Goal: Use online tool/utility: Utilize a website feature to perform a specific function

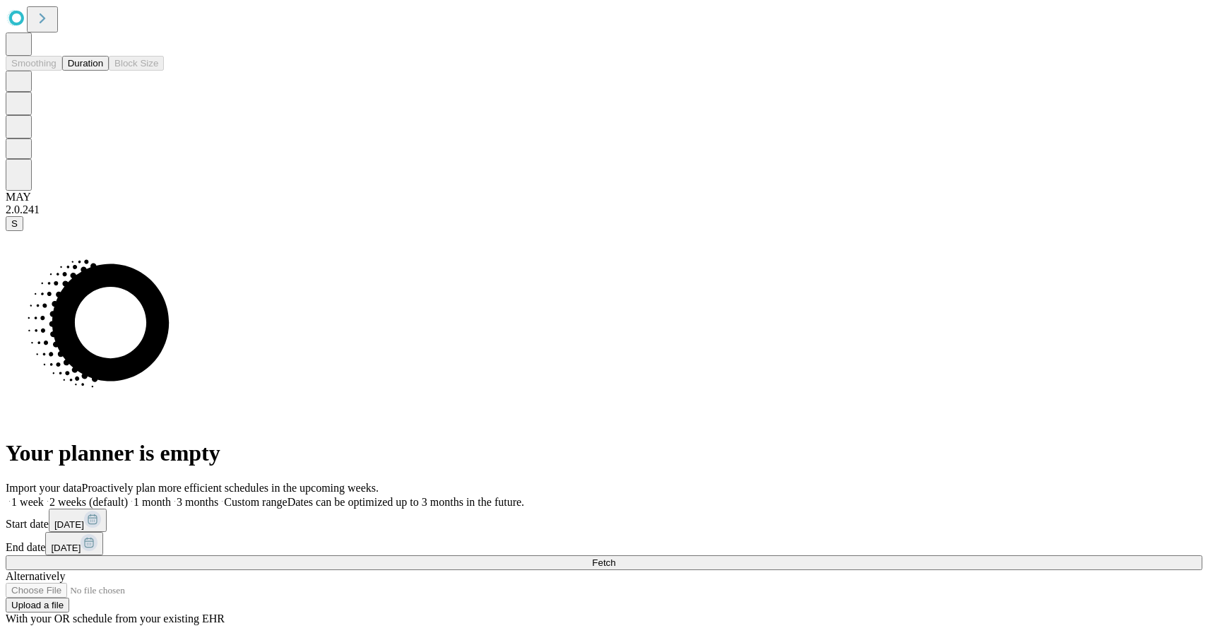
click at [86, 71] on button "Duration" at bounding box center [85, 63] width 47 height 15
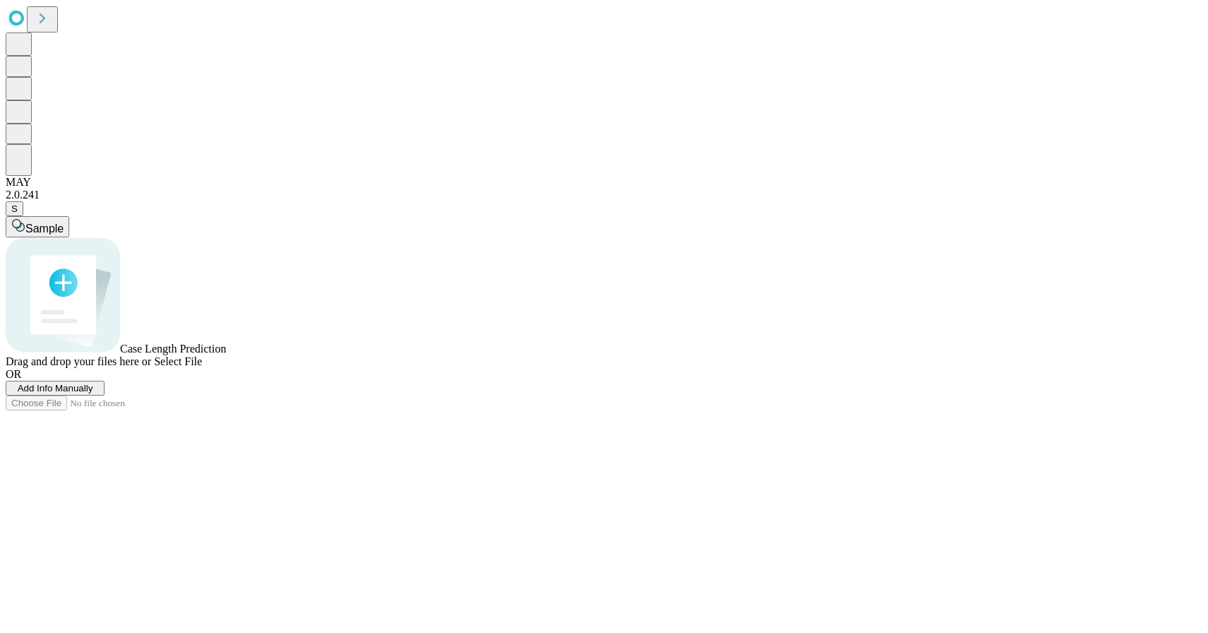
click at [202, 367] on span "Select File" at bounding box center [178, 361] width 48 height 12
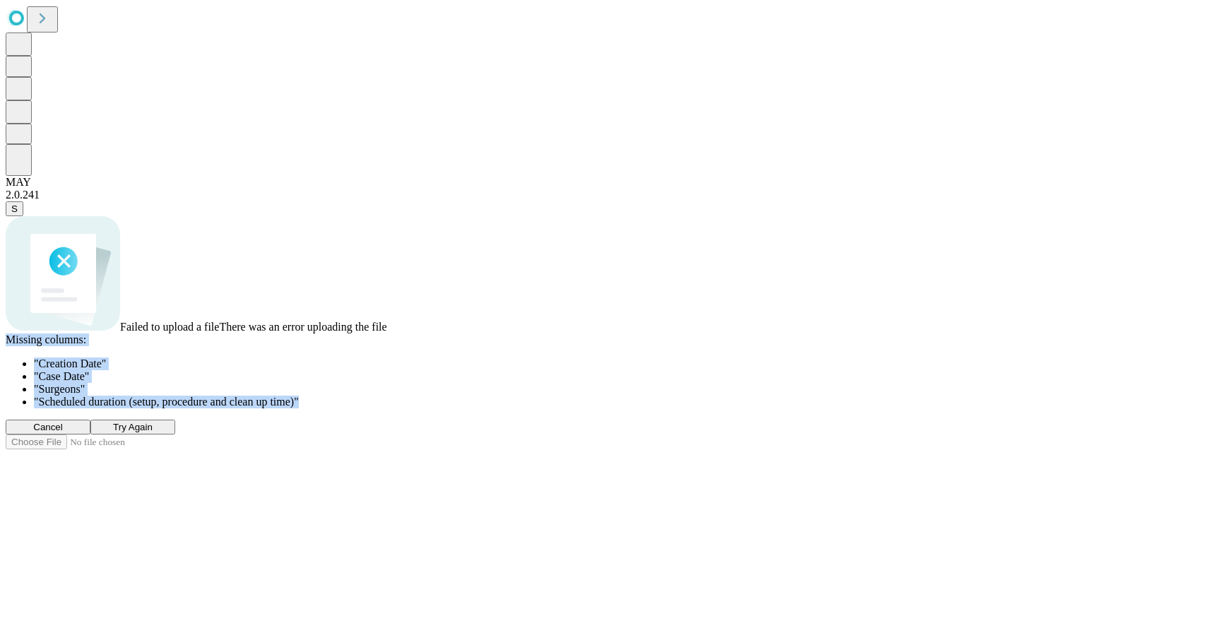
drag, startPoint x: 759, startPoint y: 432, endPoint x: 415, endPoint y: 361, distance: 350.6
click at [415, 361] on div "Failed to upload a file There was an error uploading the file Missing columns :…" at bounding box center [604, 325] width 1197 height 218
copy div "Missing columns : " Creation Date " " Case Date " " Surgeons " " Scheduled dura…"
click at [153, 432] on span "Try Again" at bounding box center [133, 427] width 40 height 11
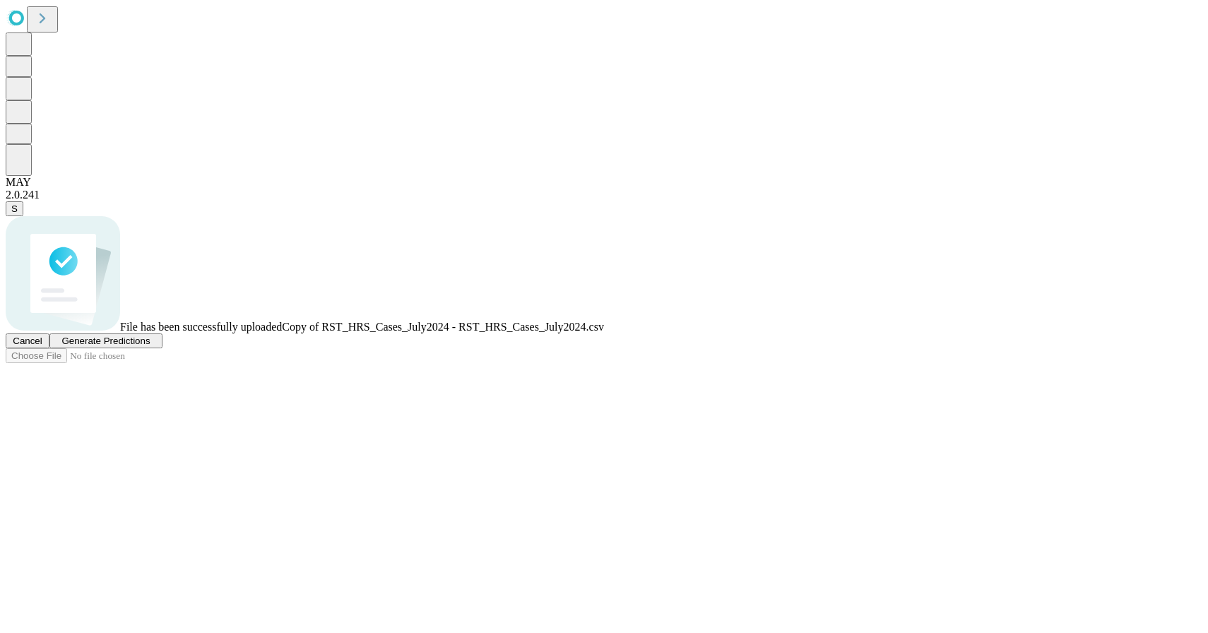
click at [150, 346] on span "Generate Predictions" at bounding box center [105, 341] width 88 height 11
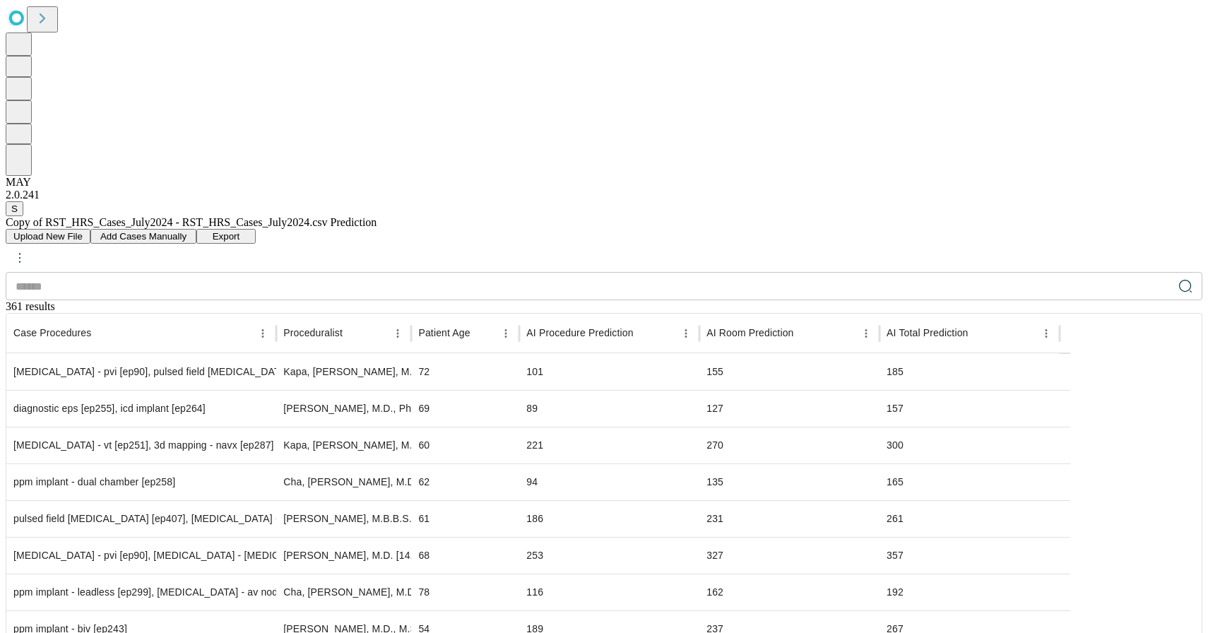
click at [240, 231] on span "Export" at bounding box center [227, 236] width 28 height 11
click at [83, 231] on span "Upload New File" at bounding box center [47, 236] width 69 height 11
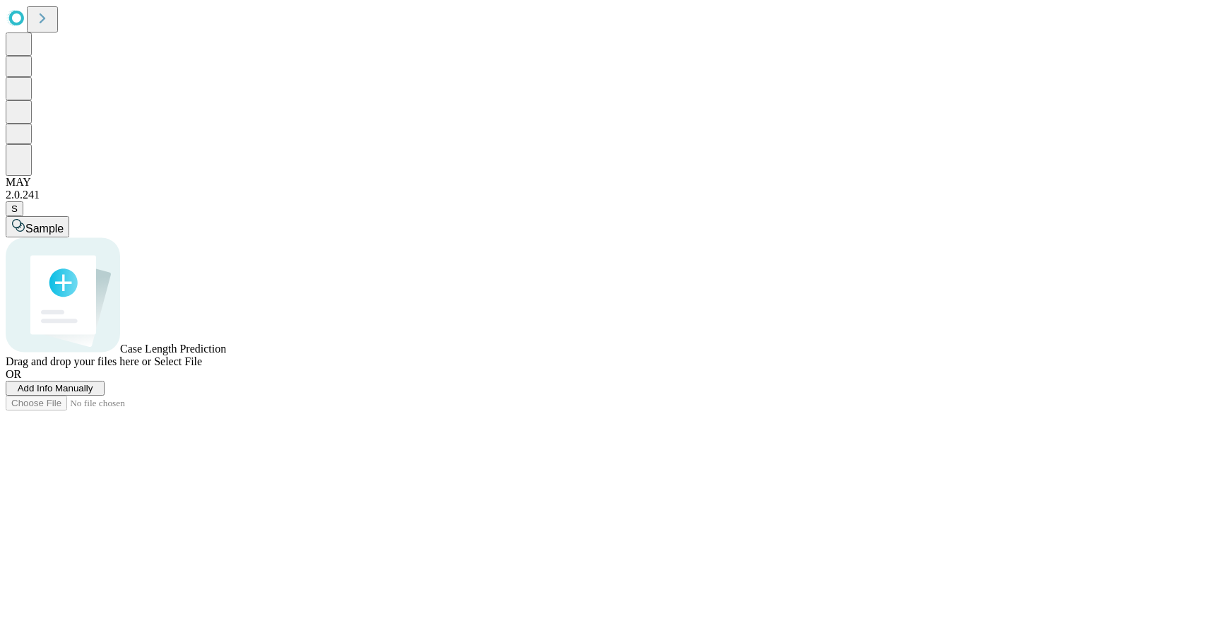
click at [202, 367] on span "Select File" at bounding box center [178, 361] width 48 height 12
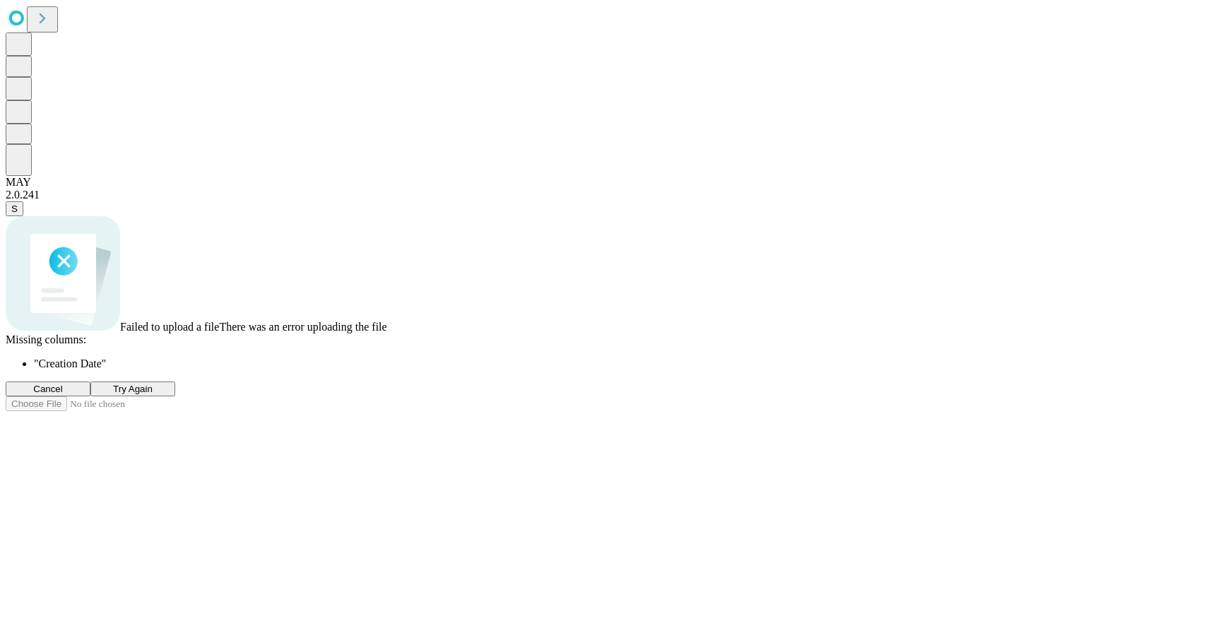
click at [153, 394] on span "Try Again" at bounding box center [133, 389] width 40 height 11
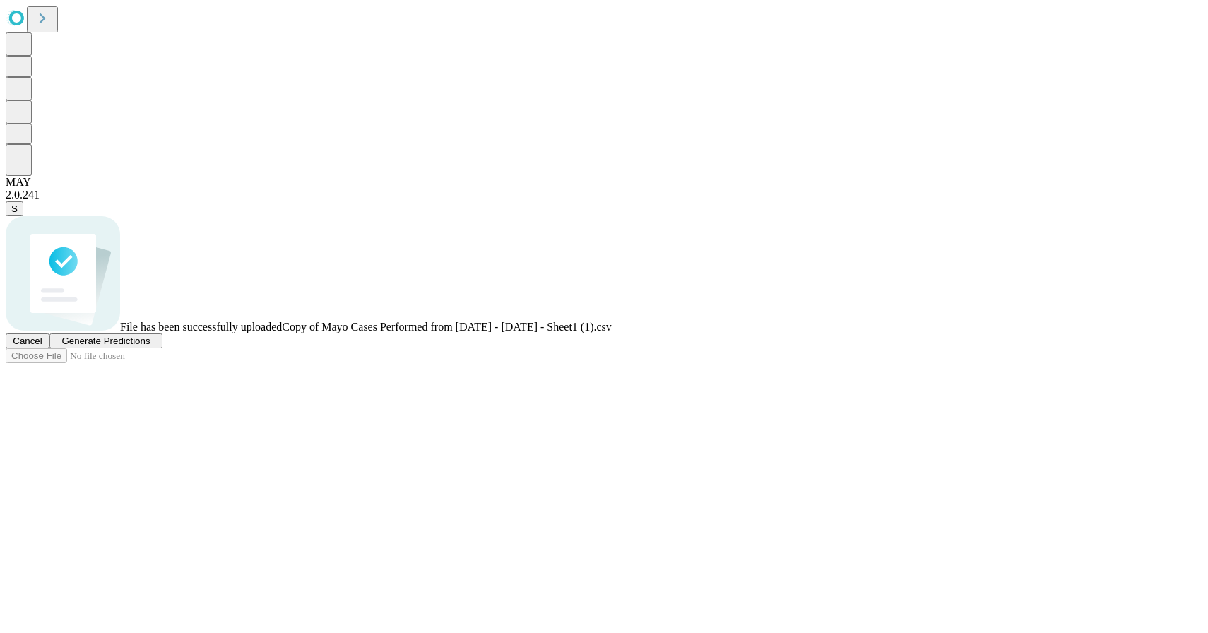
click at [150, 346] on span "Generate Predictions" at bounding box center [105, 341] width 88 height 11
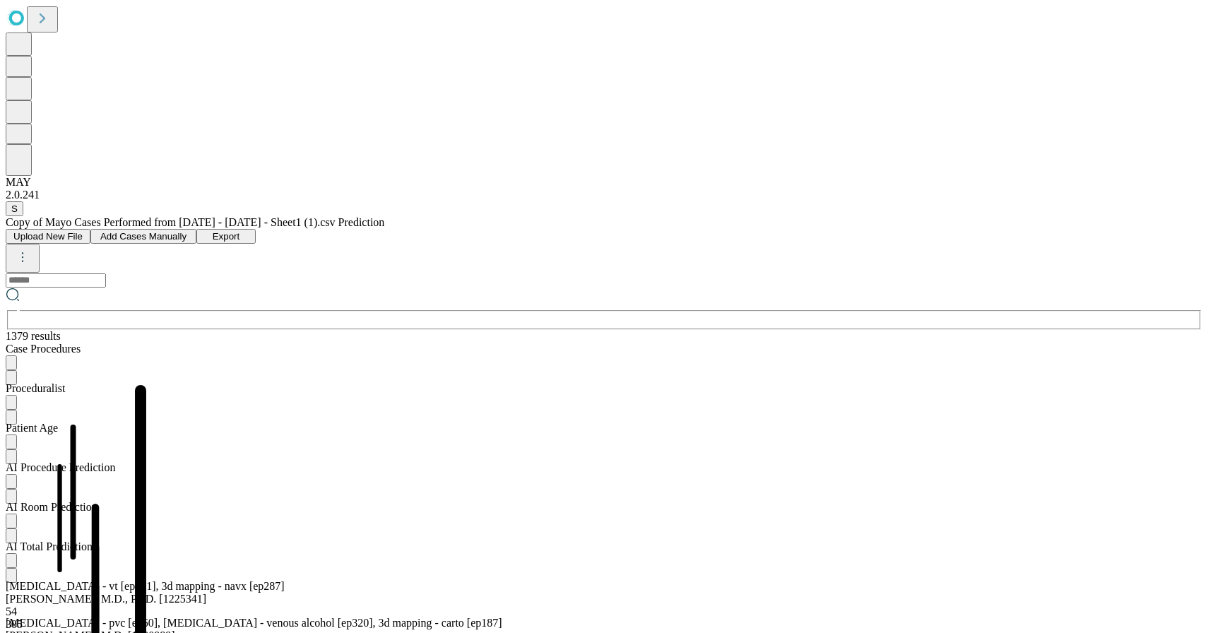
click at [240, 231] on span "Export" at bounding box center [227, 236] width 28 height 11
click at [256, 230] on link "Export" at bounding box center [225, 236] width 59 height 12
click at [34, 246] on icon "kebab-menu" at bounding box center [22, 257] width 23 height 23
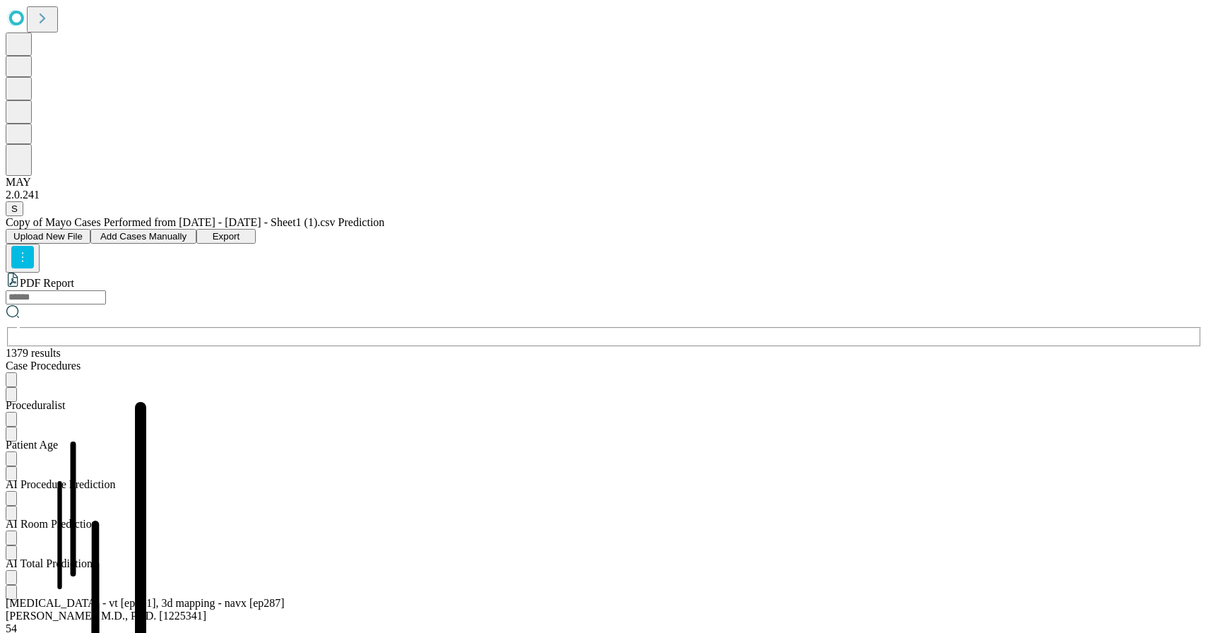
click at [74, 277] on span "PDF Report" at bounding box center [47, 283] width 54 height 12
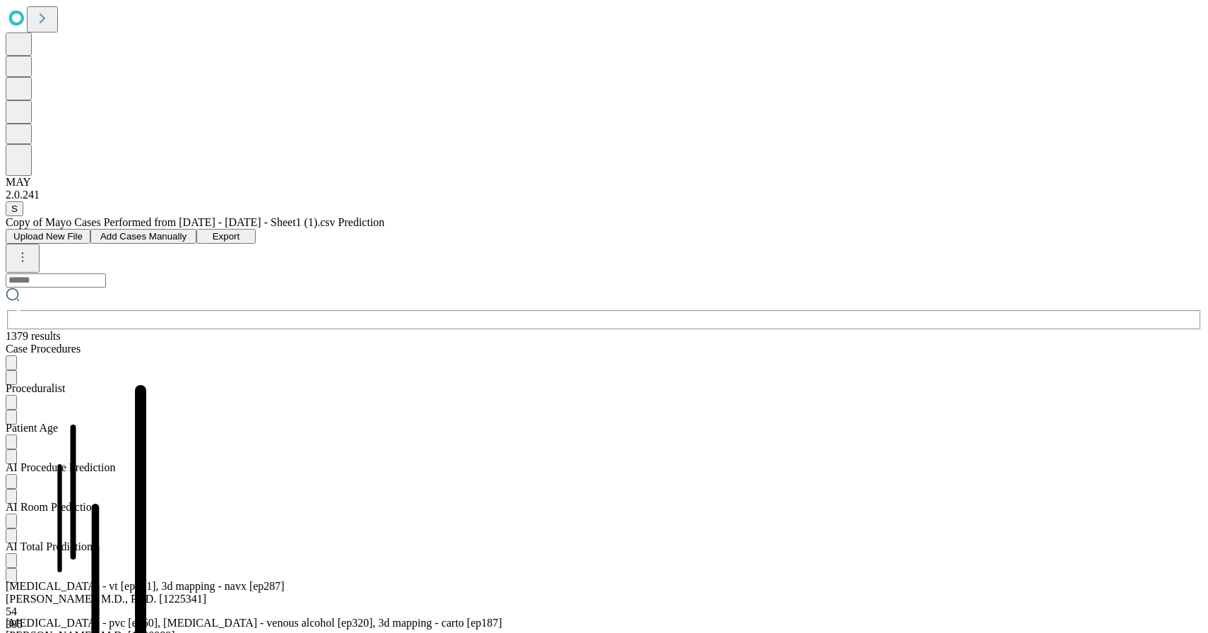
click at [34, 246] on icon "kebab-menu" at bounding box center [22, 257] width 23 height 23
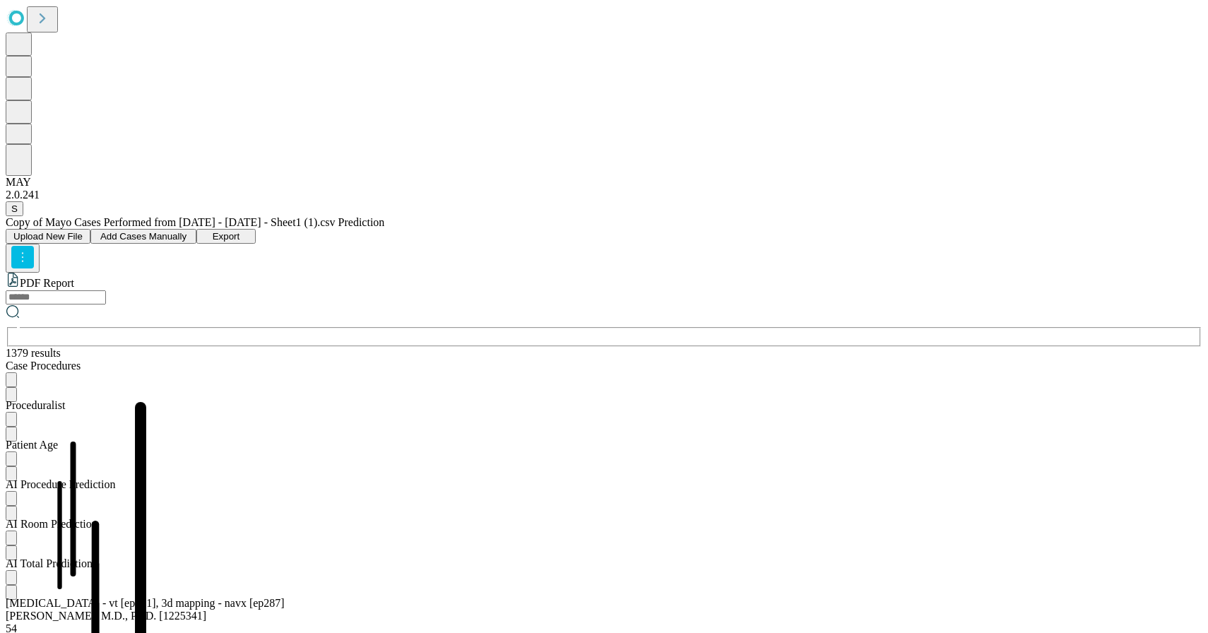
click at [196, 229] on button "Add Cases Manually" at bounding box center [143, 236] width 106 height 15
